Goal: Browse casually: Explore the website without a specific task or goal

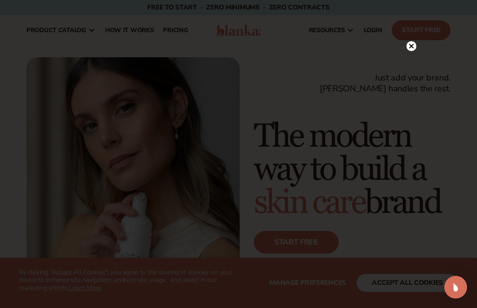
click at [409, 47] on circle at bounding box center [411, 46] width 10 height 10
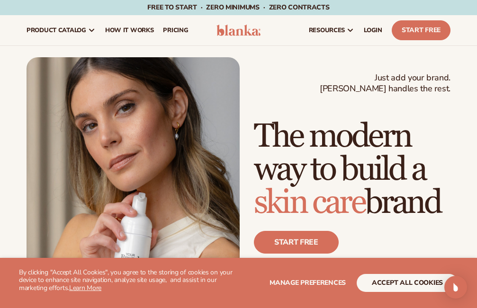
click at [248, 27] on img at bounding box center [238, 30] width 44 height 11
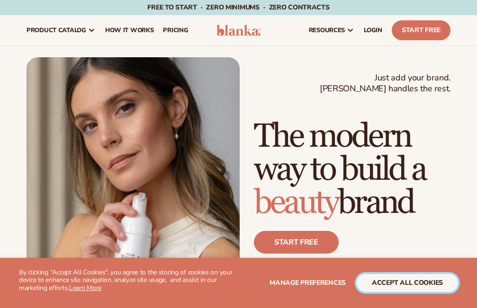
click at [401, 288] on button "accept all cookies" at bounding box center [406, 283] width 101 height 18
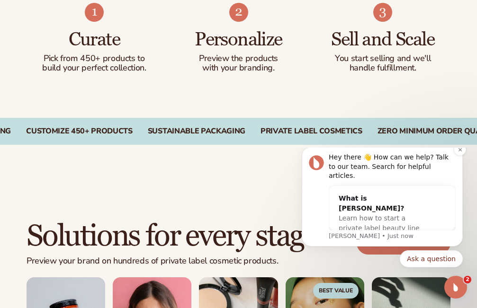
scroll to position [757, 0]
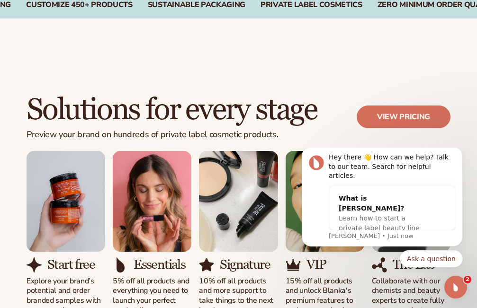
click at [460, 151] on icon "Dismiss notification" at bounding box center [459, 149] width 3 height 3
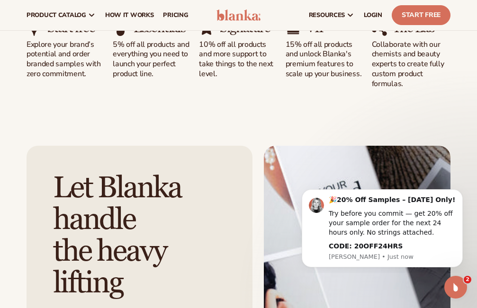
scroll to position [724, 0]
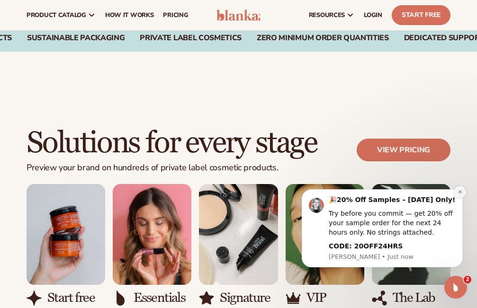
click at [455, 191] on button "Dismiss notification" at bounding box center [459, 192] width 12 height 12
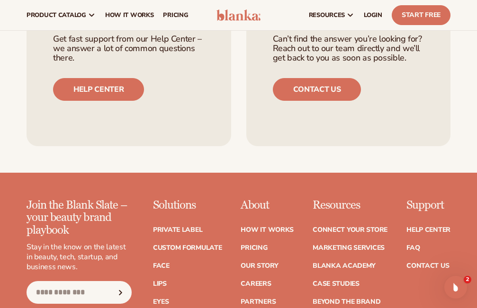
scroll to position [3762, 0]
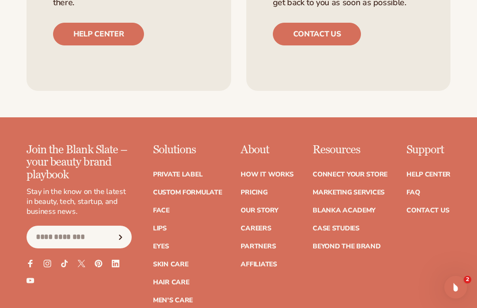
scroll to position [3904, 0]
